Goal: Find specific page/section: Find specific page/section

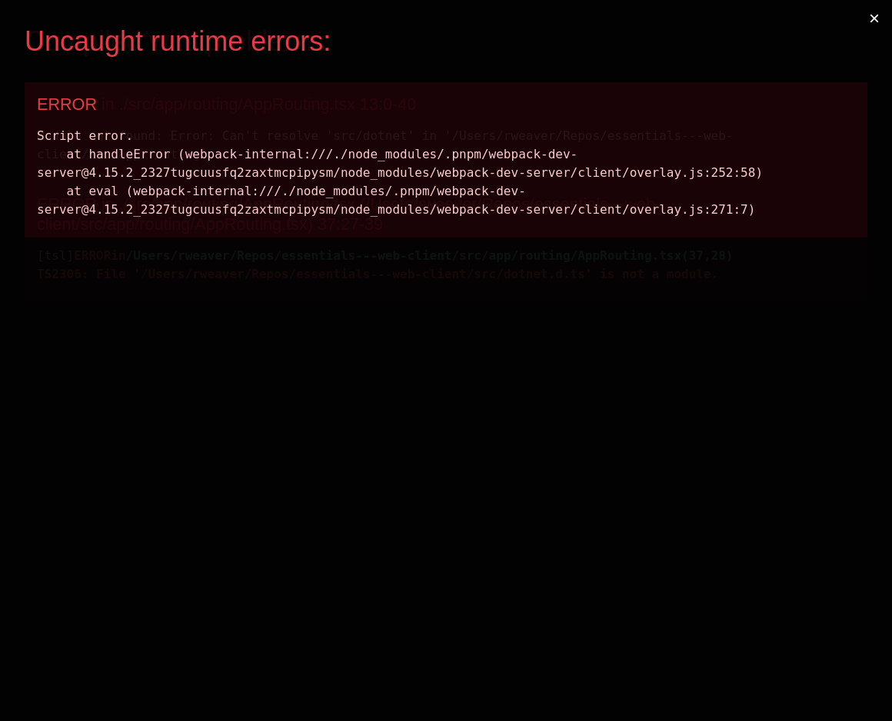
click at [875, 19] on button "×" at bounding box center [873, 18] width 35 height 37
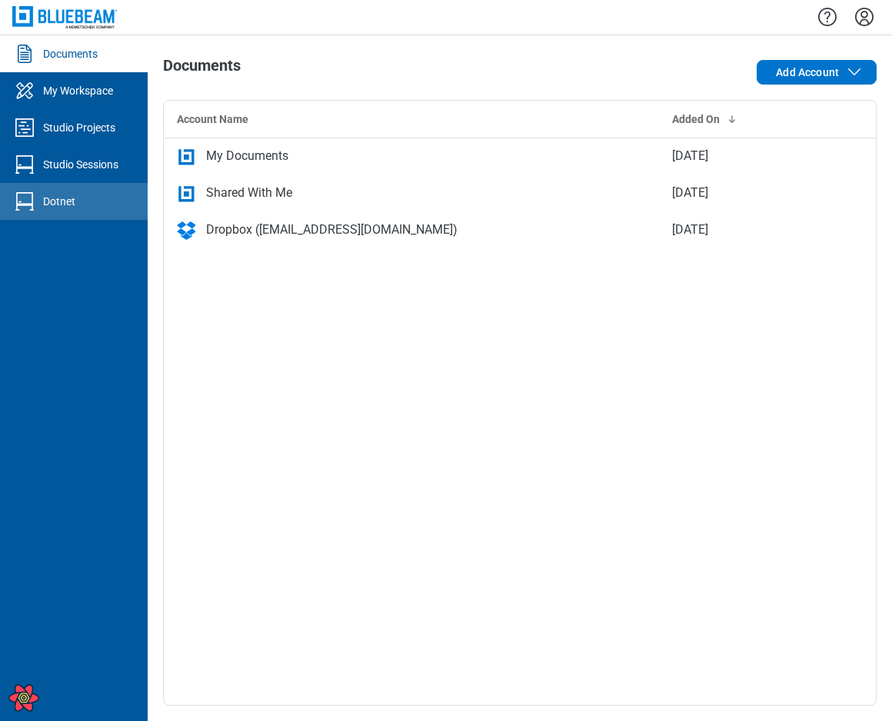
click at [64, 201] on div "Dotnet" at bounding box center [59, 201] width 32 height 15
click at [68, 204] on div "Dotnet" at bounding box center [59, 201] width 32 height 15
click at [81, 209] on link "Dotnet" at bounding box center [74, 201] width 148 height 37
click at [71, 204] on div "Dotnet" at bounding box center [59, 201] width 32 height 15
click at [55, 199] on div "Dotnet" at bounding box center [59, 201] width 32 height 15
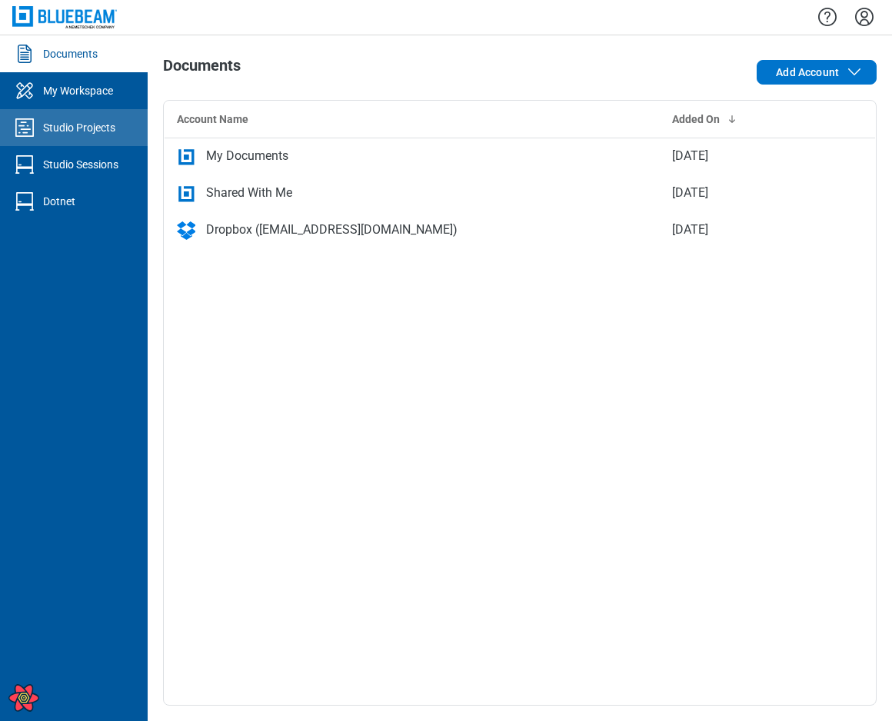
click at [89, 131] on div "Studio Projects" at bounding box center [79, 127] width 72 height 15
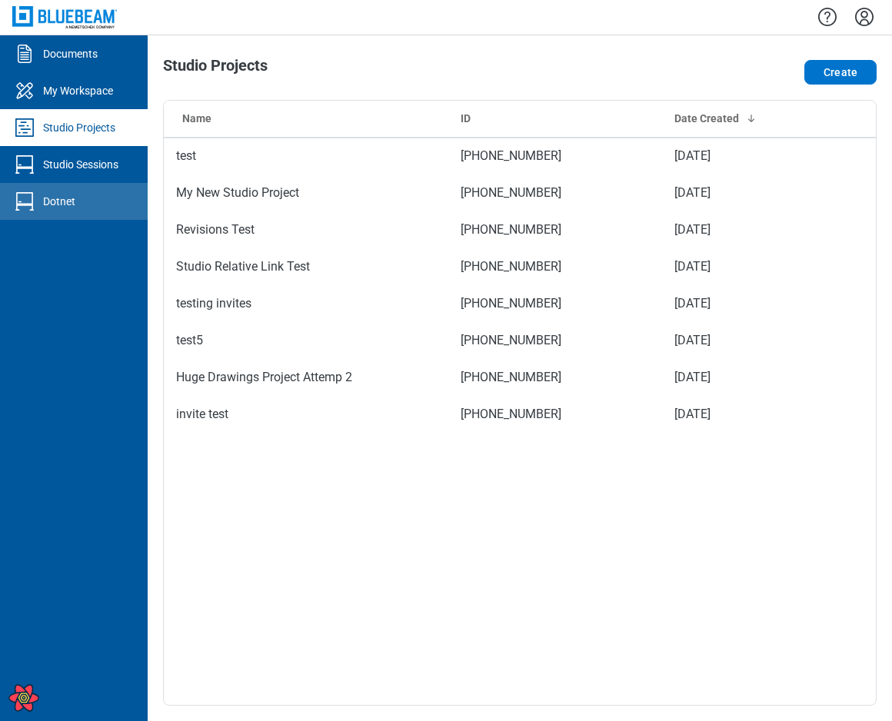
click at [74, 207] on div "Dotnet" at bounding box center [59, 201] width 32 height 15
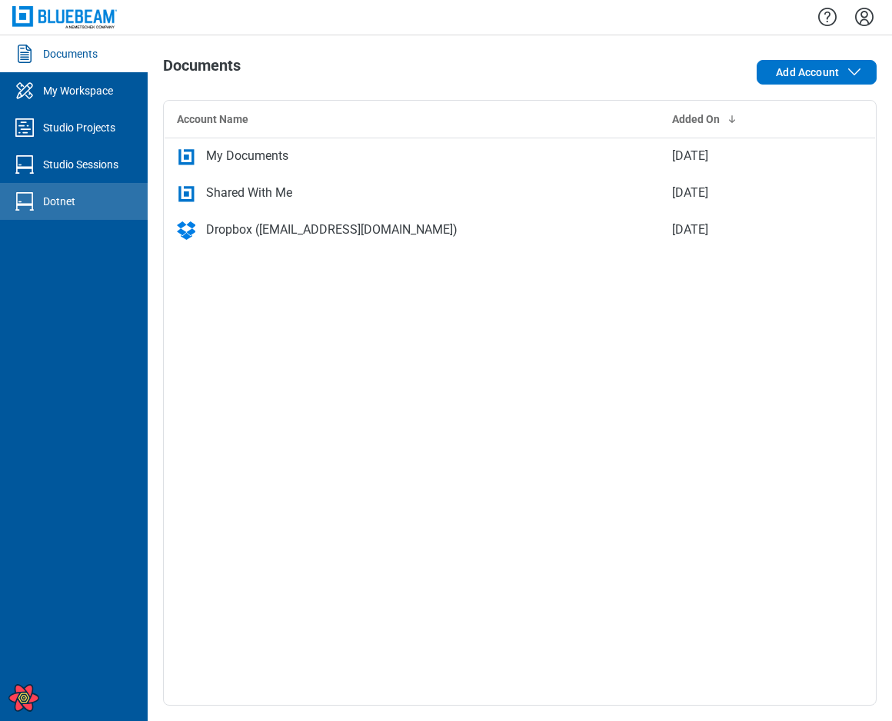
click at [44, 196] on div "Dotnet" at bounding box center [59, 201] width 32 height 15
click at [73, 208] on div "Dotnet" at bounding box center [59, 201] width 32 height 15
click at [51, 202] on div "Dotnet" at bounding box center [59, 201] width 32 height 15
click at [75, 202] on link "Dotnet" at bounding box center [74, 201] width 148 height 37
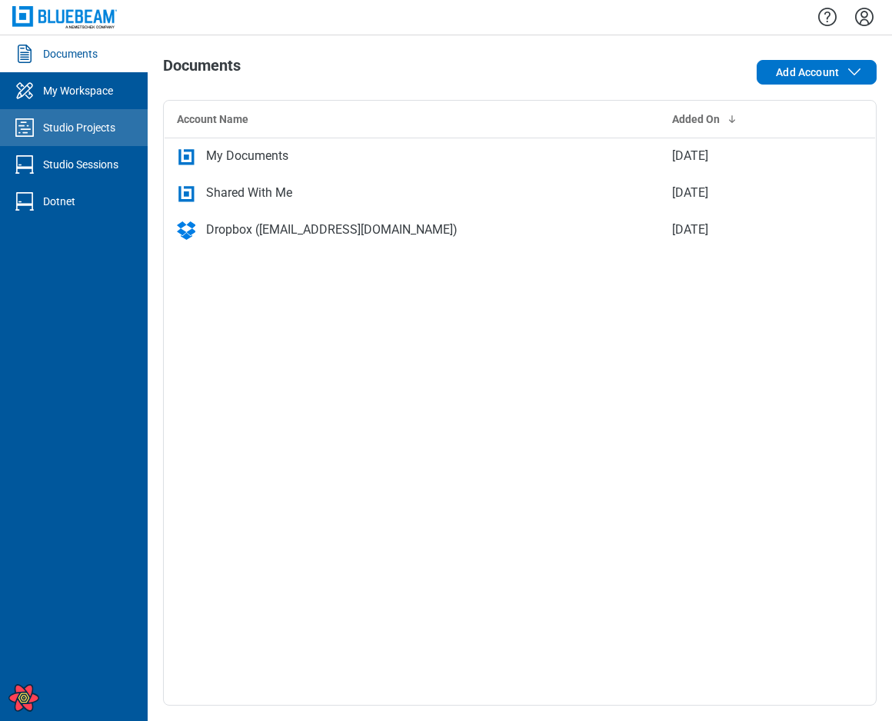
click at [97, 131] on div "Studio Projects" at bounding box center [79, 127] width 72 height 15
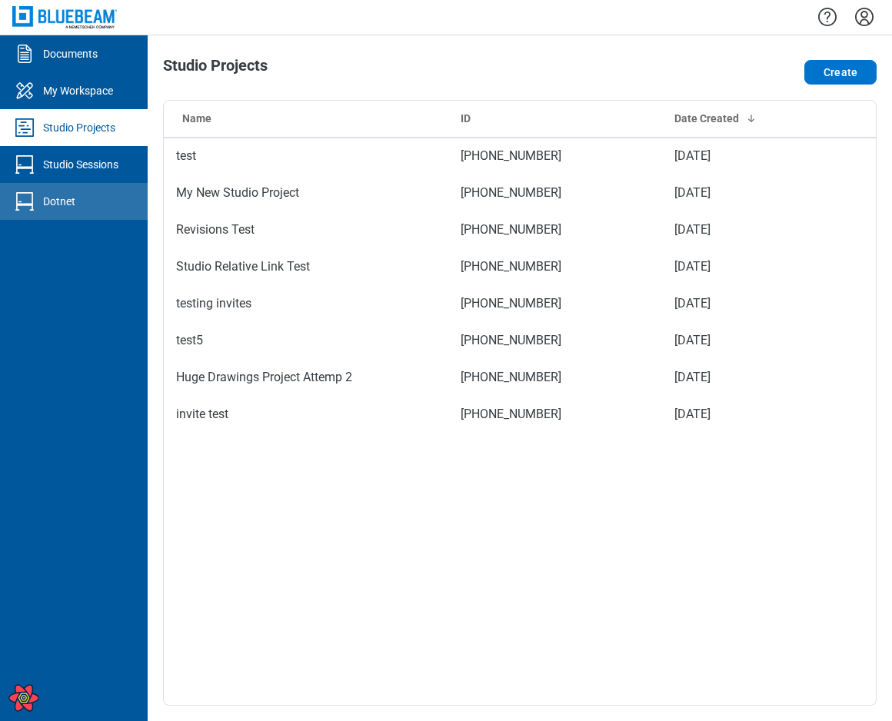
click at [81, 198] on link "Dotnet" at bounding box center [74, 201] width 148 height 37
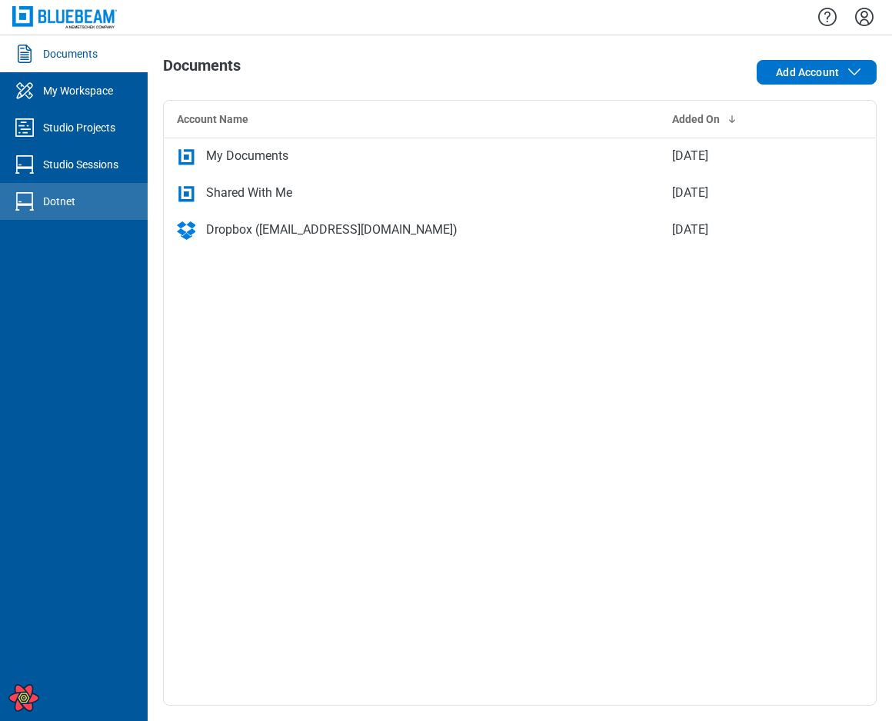
click at [65, 208] on div "Dotnet" at bounding box center [59, 201] width 32 height 15
click at [65, 197] on div "Dotnet" at bounding box center [59, 201] width 32 height 15
click at [73, 200] on div "Dotnet" at bounding box center [59, 201] width 32 height 15
click at [60, 207] on div "Dotnet" at bounding box center [59, 201] width 32 height 15
click at [76, 204] on link "Dotnet" at bounding box center [74, 201] width 148 height 37
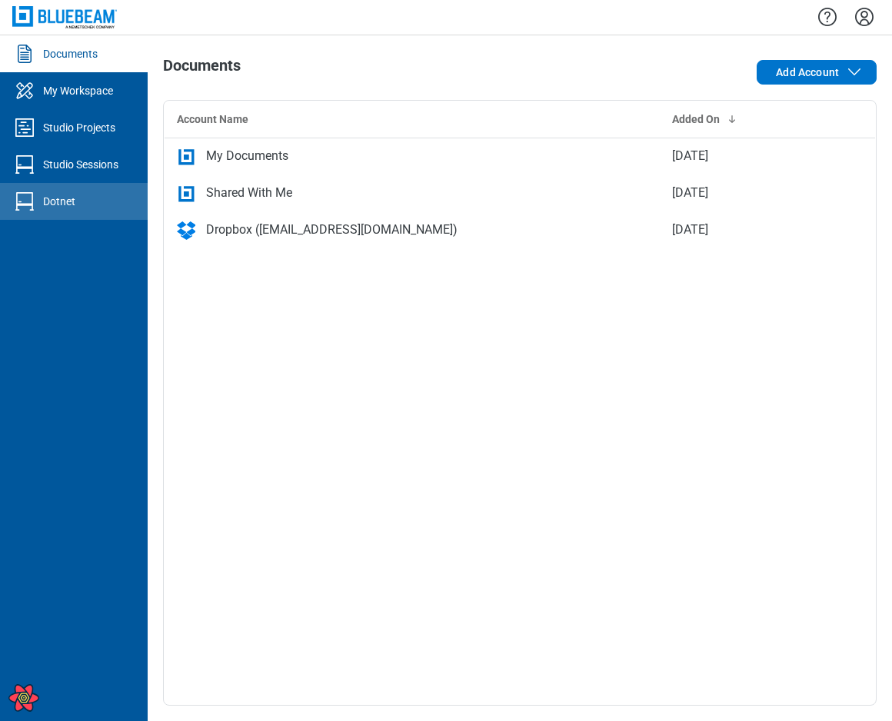
click at [67, 201] on div "Dotnet" at bounding box center [59, 201] width 32 height 15
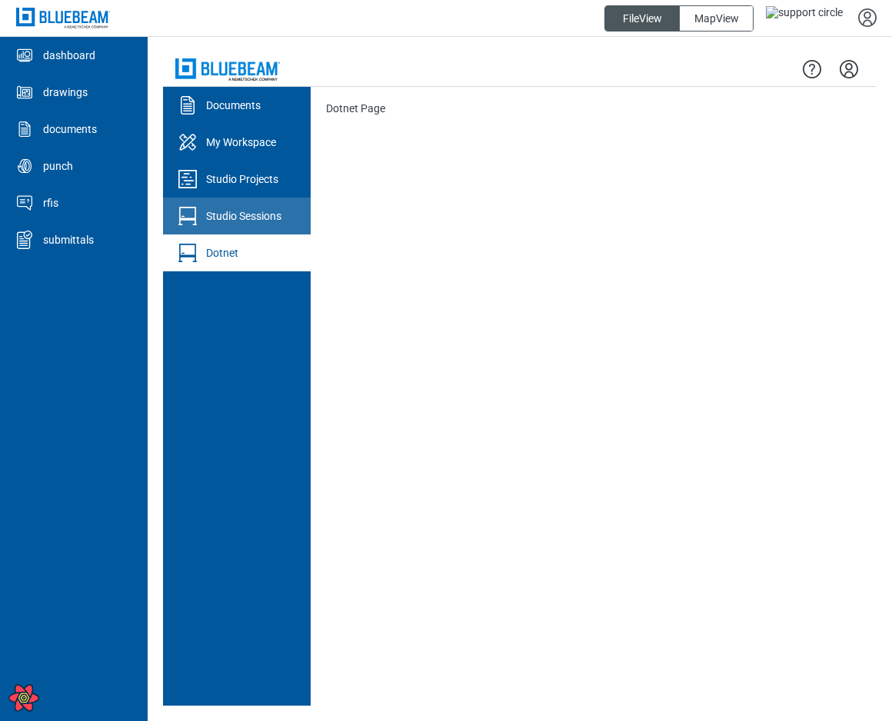
click at [232, 213] on div "Studio Sessions" at bounding box center [243, 215] width 75 height 15
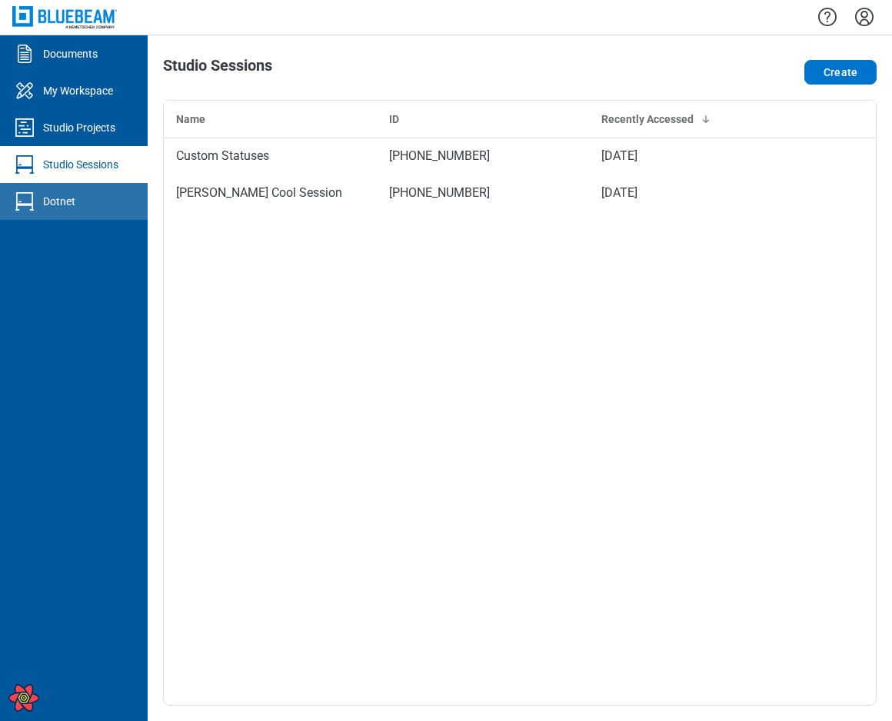
click at [59, 203] on div "Dotnet" at bounding box center [59, 201] width 32 height 15
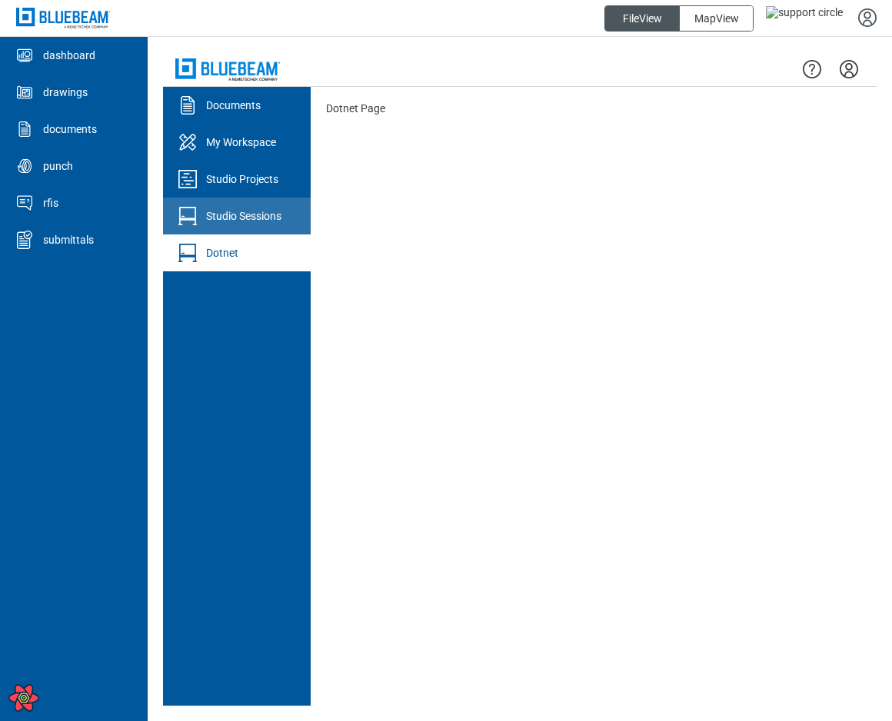
click at [232, 214] on div "Studio Sessions" at bounding box center [243, 215] width 75 height 15
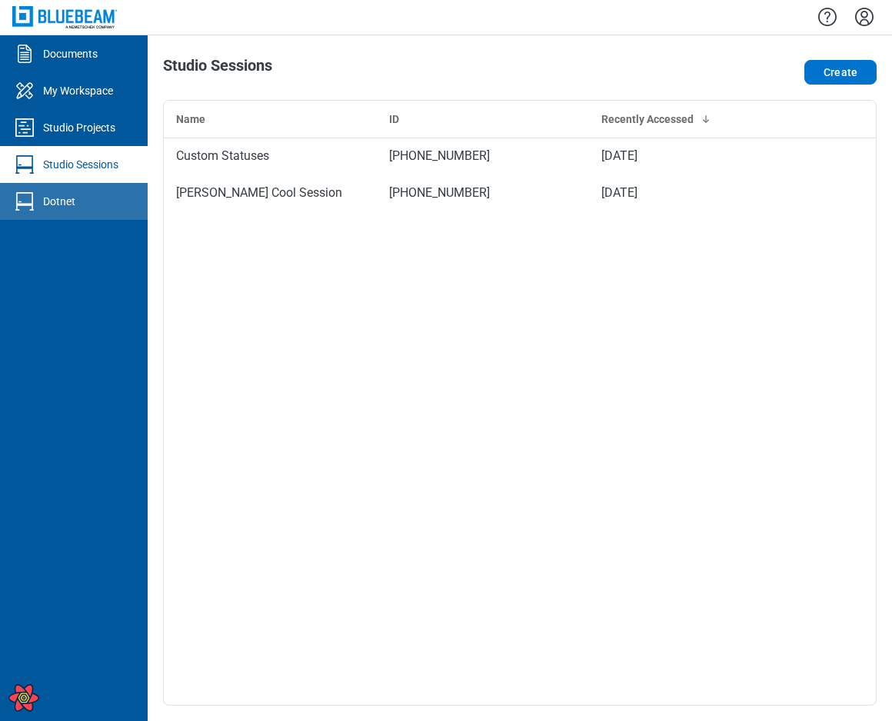
click at [93, 206] on link "Dotnet" at bounding box center [74, 201] width 148 height 37
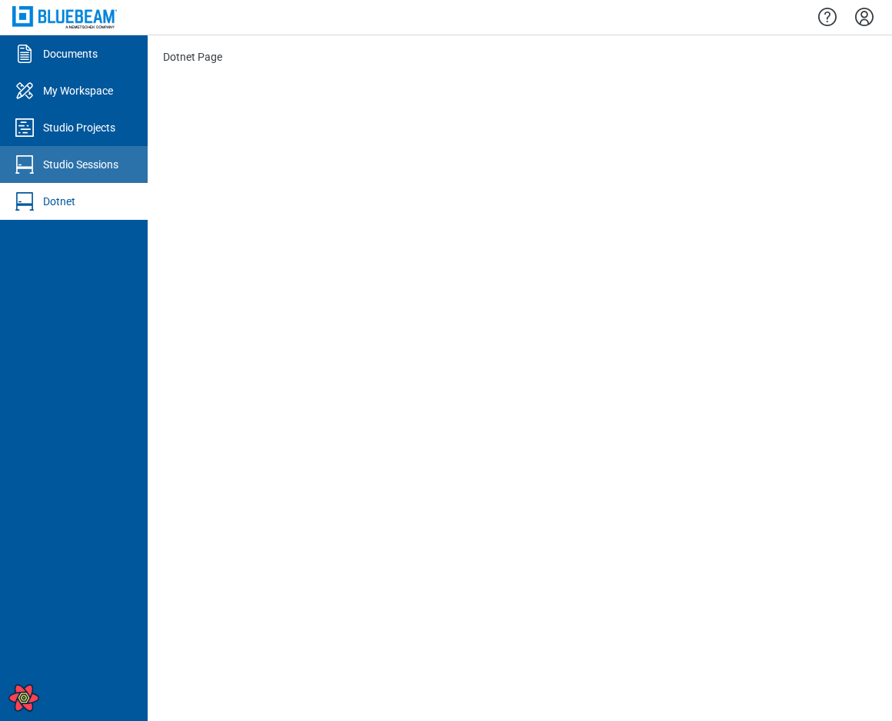
click at [76, 169] on div "Studio Sessions" at bounding box center [80, 164] width 75 height 15
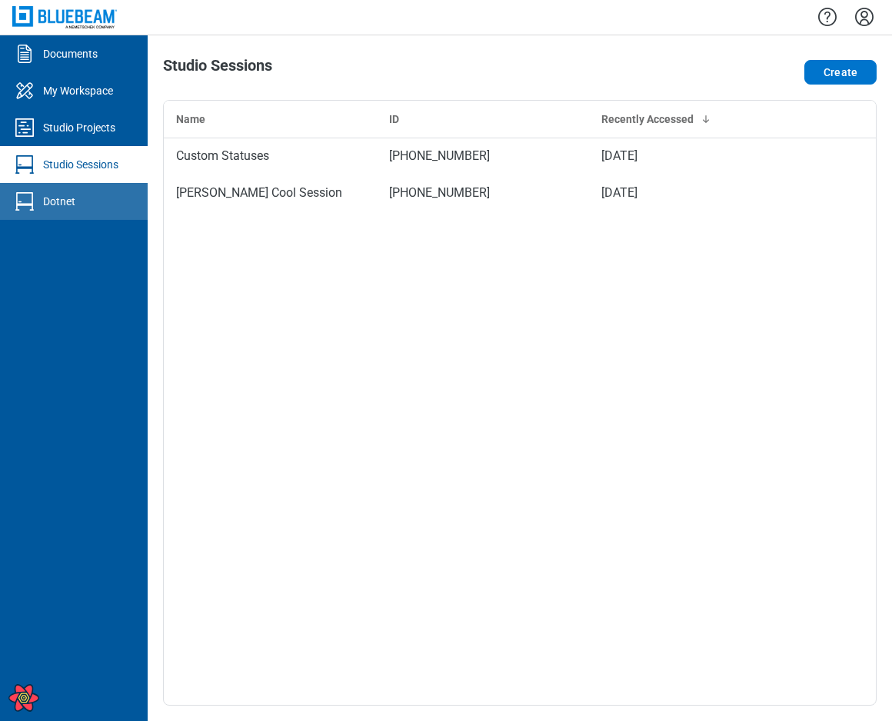
click at [79, 210] on link "Dotnet" at bounding box center [74, 201] width 148 height 37
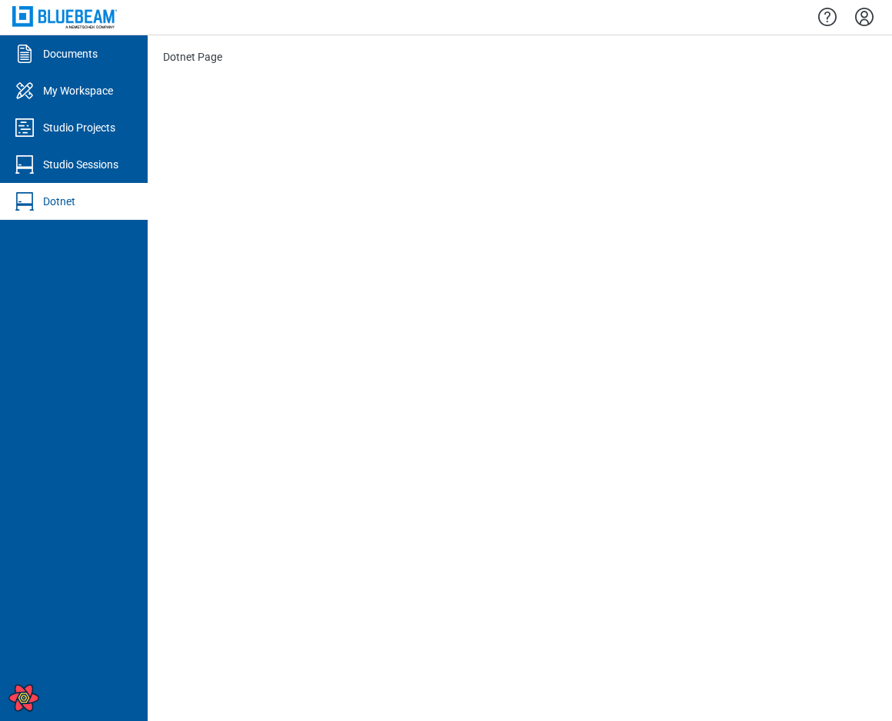
click at [867, 18] on icon "Settings" at bounding box center [864, 17] width 25 height 25
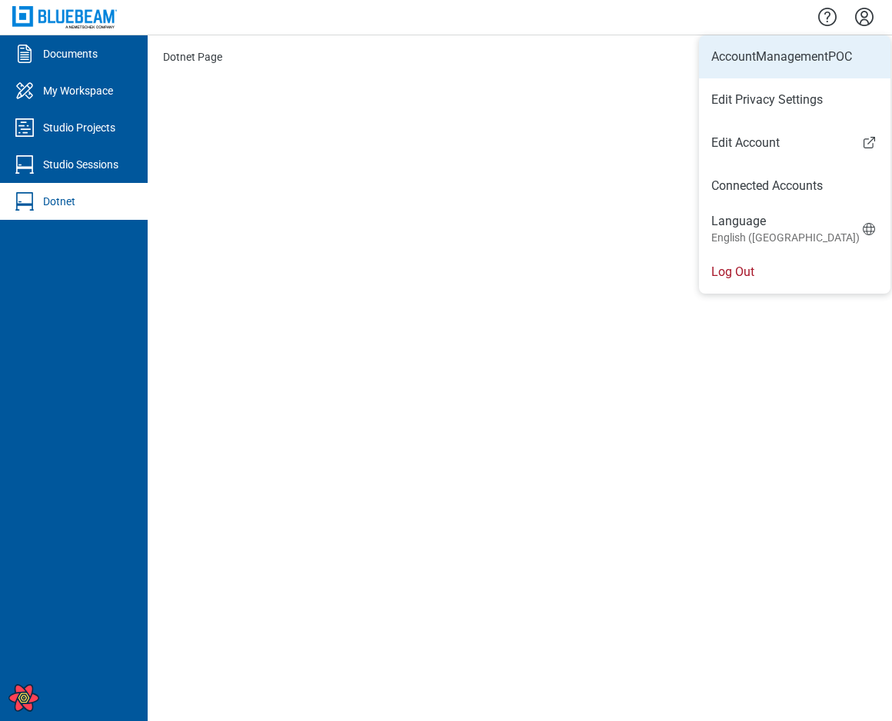
click at [811, 61] on li "AccountManagementPOC" at bounding box center [794, 56] width 191 height 43
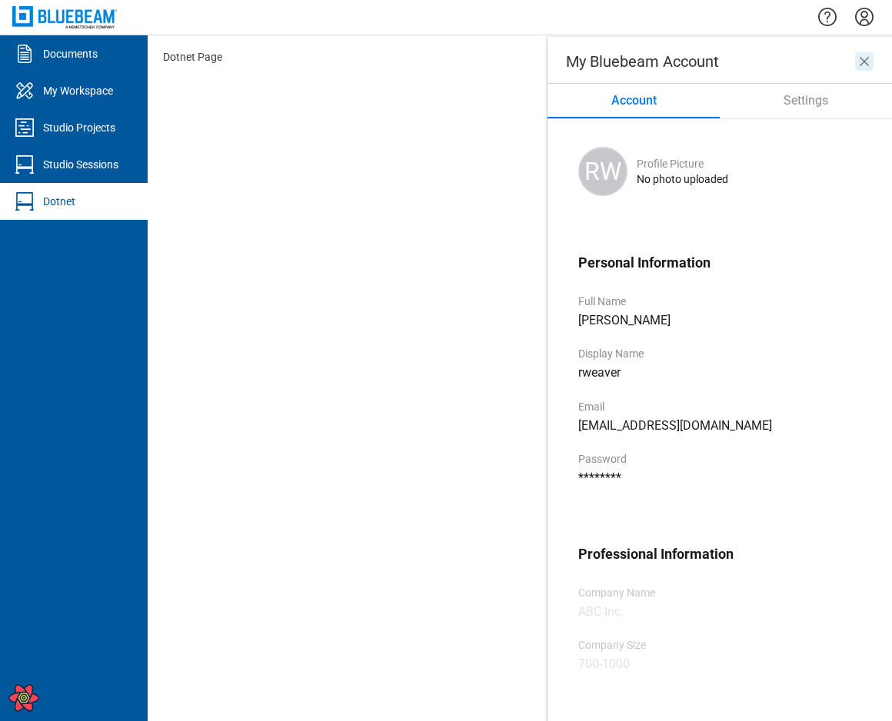
click at [865, 61] on icon "close" at bounding box center [864, 61] width 18 height 18
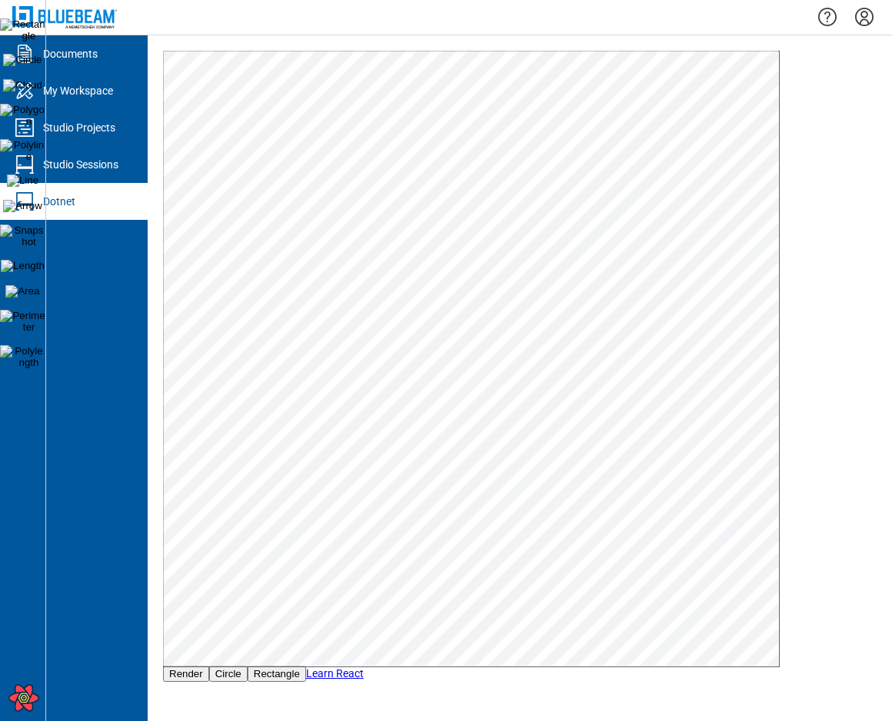
click at [192, 676] on button "Render" at bounding box center [186, 674] width 46 height 16
click at [20, 88] on img at bounding box center [22, 85] width 39 height 12
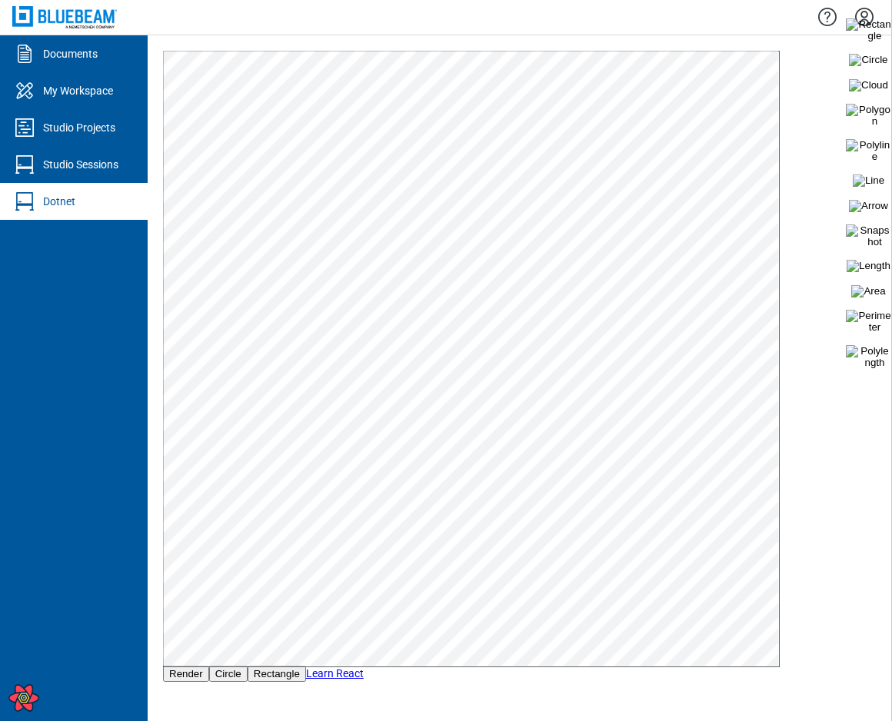
click at [189, 676] on button "Render" at bounding box center [186, 674] width 46 height 16
click at [865, 118] on img at bounding box center [867, 115] width 45 height 23
click at [878, 209] on img at bounding box center [867, 206] width 39 height 12
click at [869, 241] on img at bounding box center [867, 235] width 45 height 23
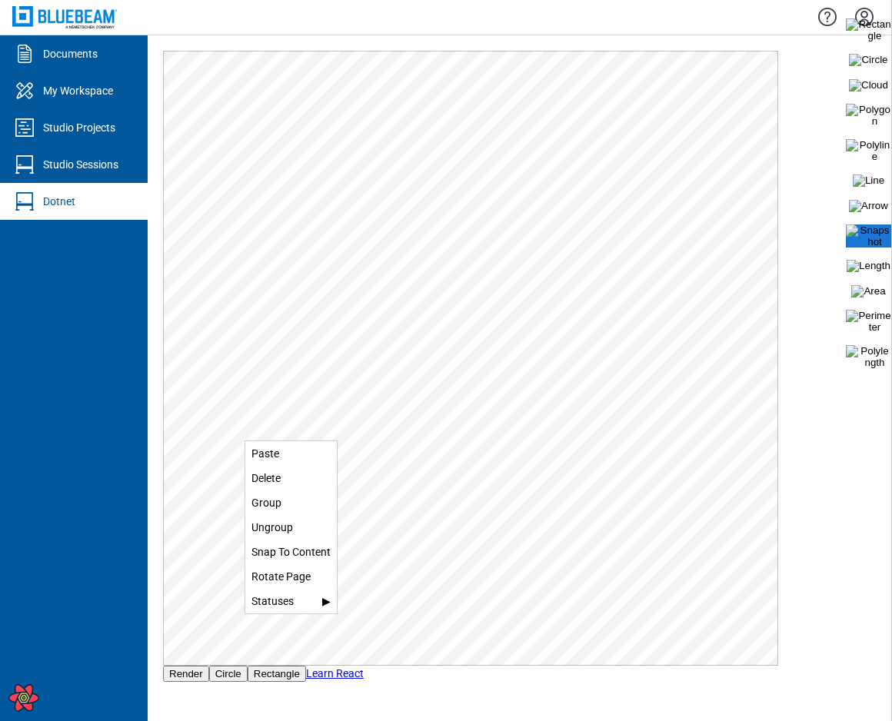
click at [268, 453] on div "Paste" at bounding box center [290, 453] width 91 height 25
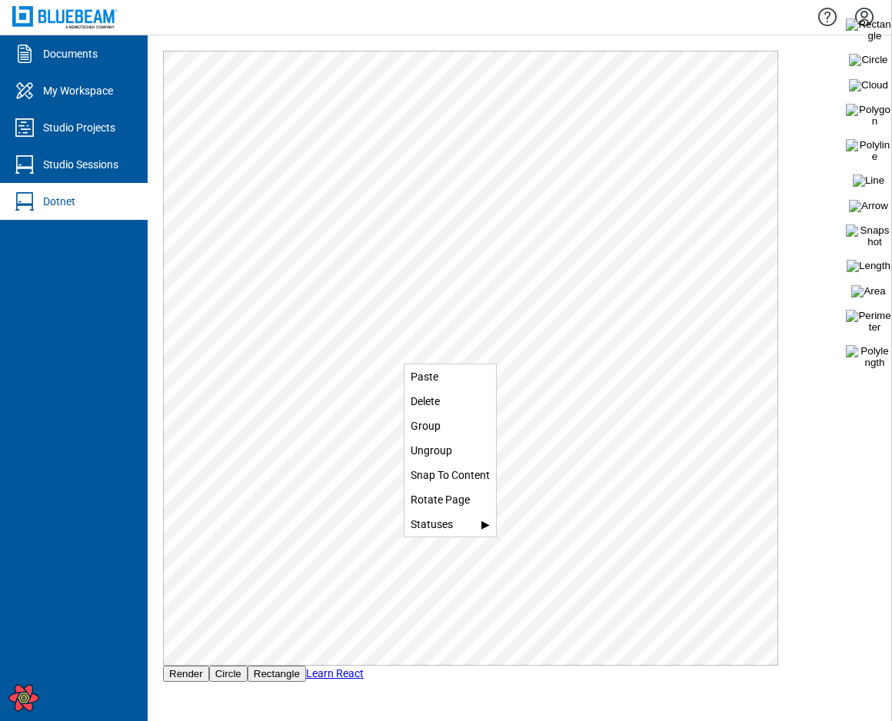
click at [433, 397] on div "Delete" at bounding box center [449, 401] width 91 height 25
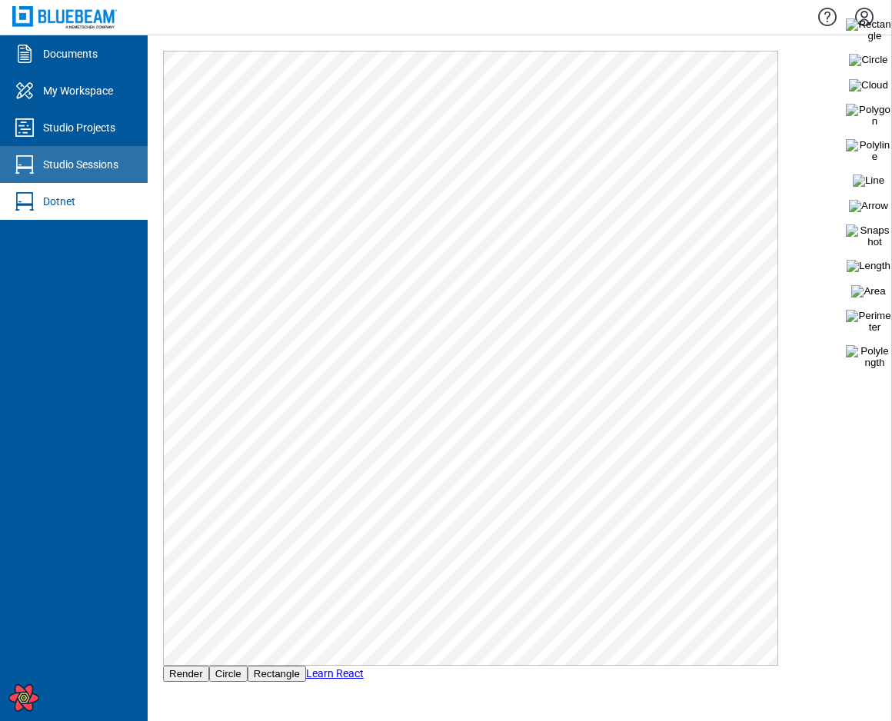
click at [81, 167] on div "Studio Sessions" at bounding box center [80, 164] width 75 height 15
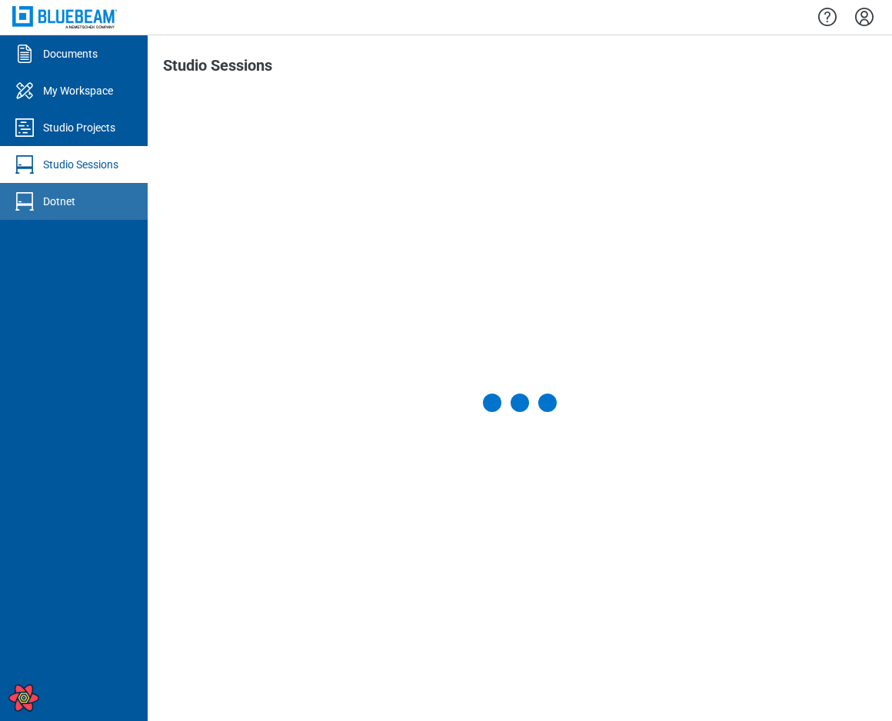
click at [73, 198] on div "Dotnet" at bounding box center [59, 201] width 32 height 15
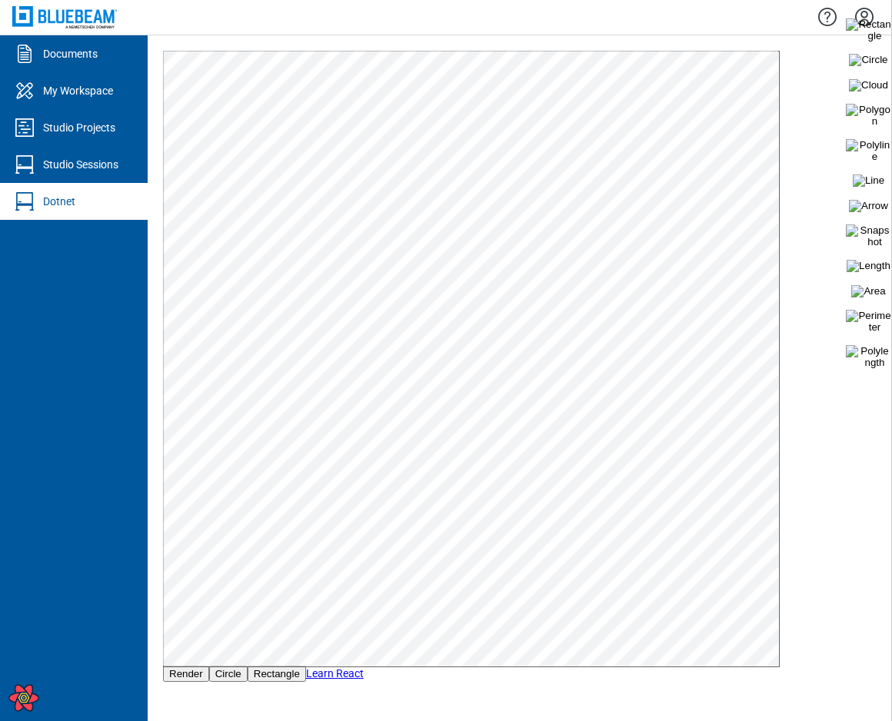
click at [191, 672] on button "Render" at bounding box center [186, 674] width 46 height 16
click at [860, 293] on img at bounding box center [868, 291] width 34 height 12
